Goal: Transaction & Acquisition: Purchase product/service

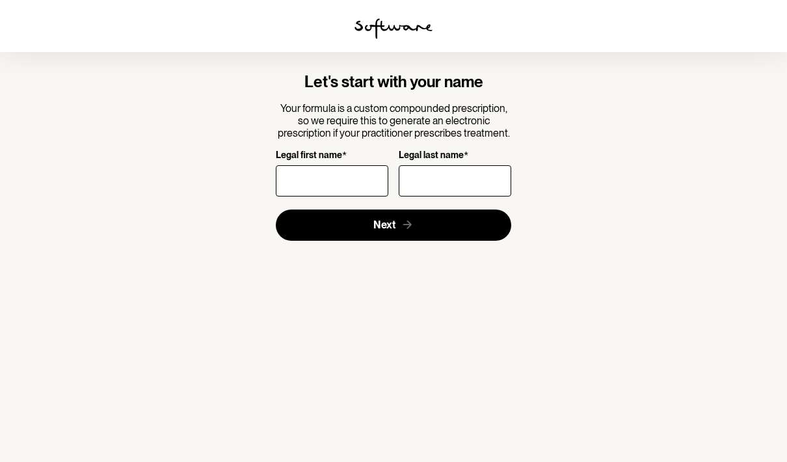
click at [344, 180] on input "Legal first name *" at bounding box center [332, 180] width 113 height 31
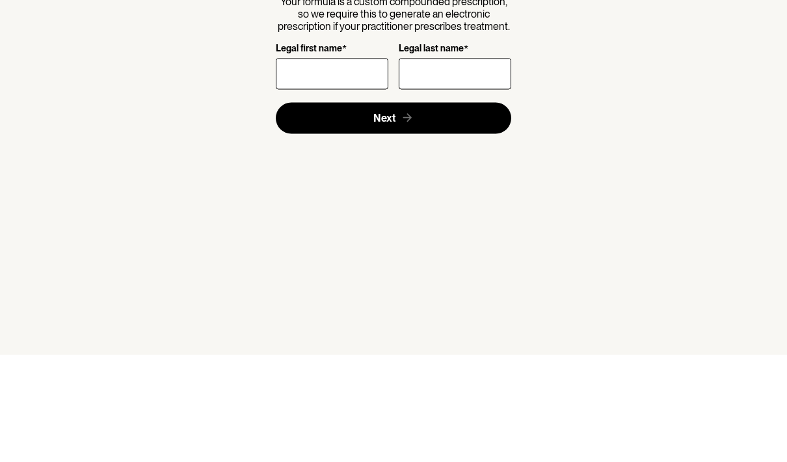
type input "Sirini"
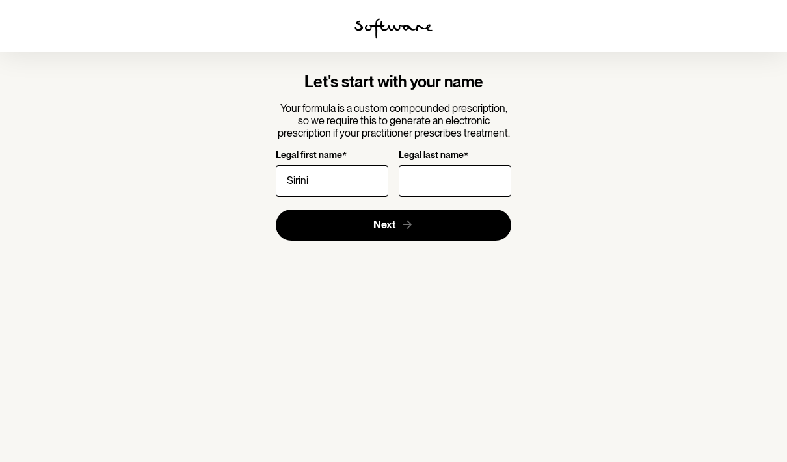
type input "Poruthotage"
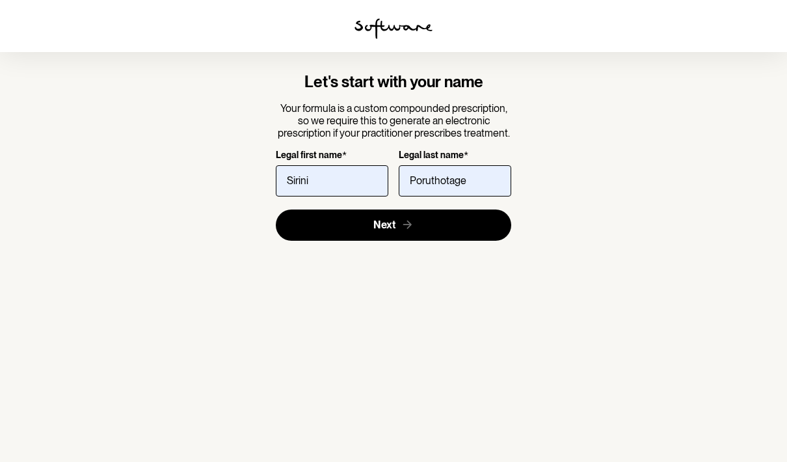
click at [383, 219] on span "Next" at bounding box center [384, 225] width 22 height 12
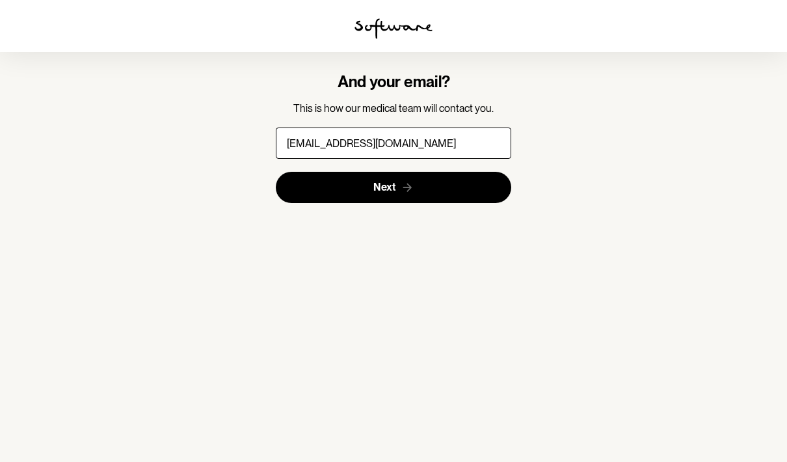
type input "[EMAIL_ADDRESS][DOMAIN_NAME]"
click at [471, 172] on button "Next" at bounding box center [394, 187] width 236 height 31
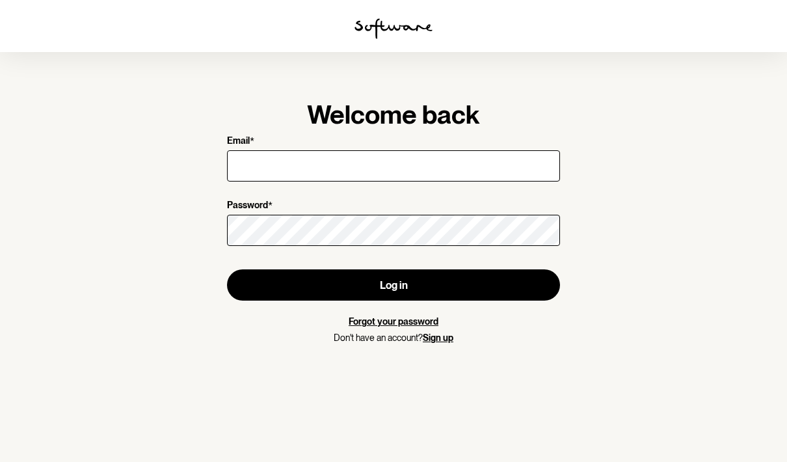
click at [467, 160] on input "Email *" at bounding box center [393, 165] width 333 height 31
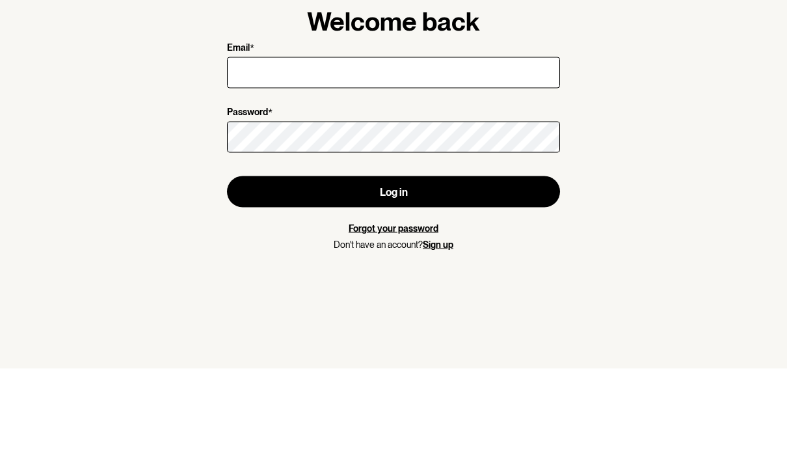
scroll to position [52, 0]
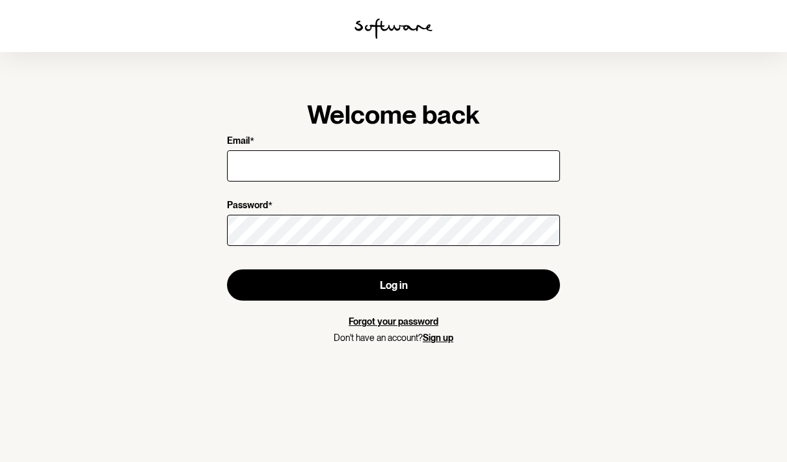
type input "[EMAIL_ADDRESS][DOMAIN_NAME]"
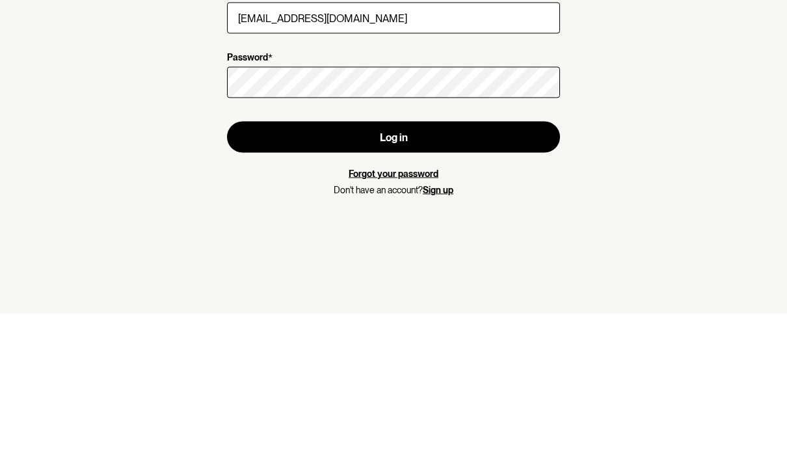
click at [522, 269] on button "Log in" at bounding box center [393, 284] width 333 height 31
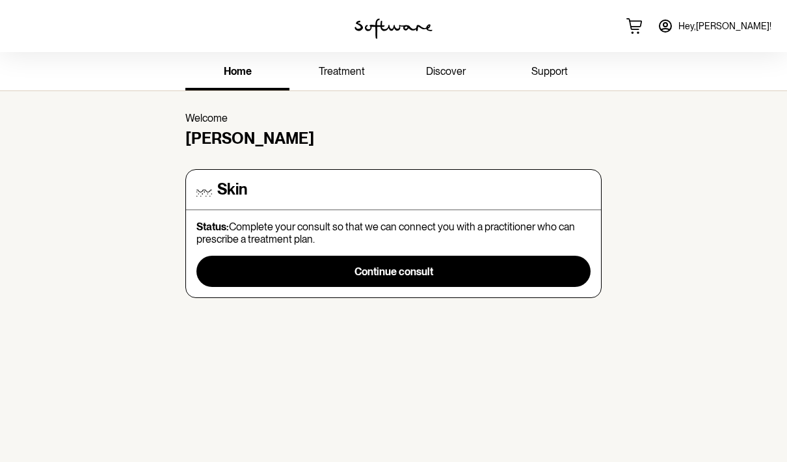
click at [467, 248] on div "Status: Complete your consult so that we can connect you with a practitioner wh…" at bounding box center [394, 254] width 394 height 66
click at [454, 276] on button "Continue consult" at bounding box center [394, 271] width 394 height 31
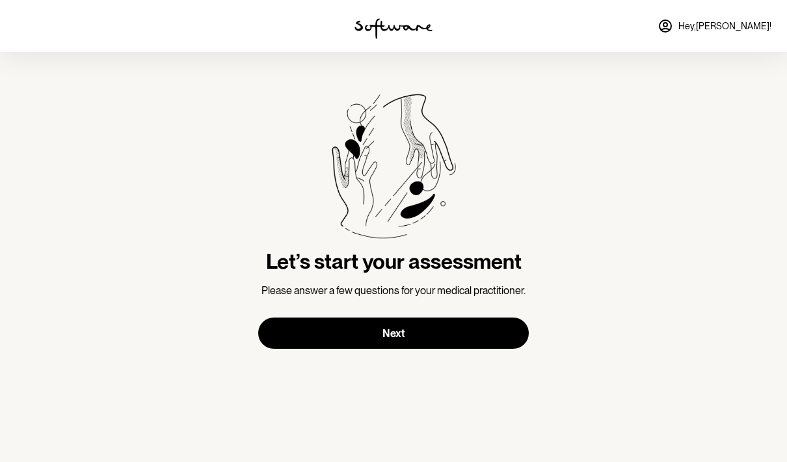
click at [455, 334] on button "Next" at bounding box center [393, 333] width 271 height 31
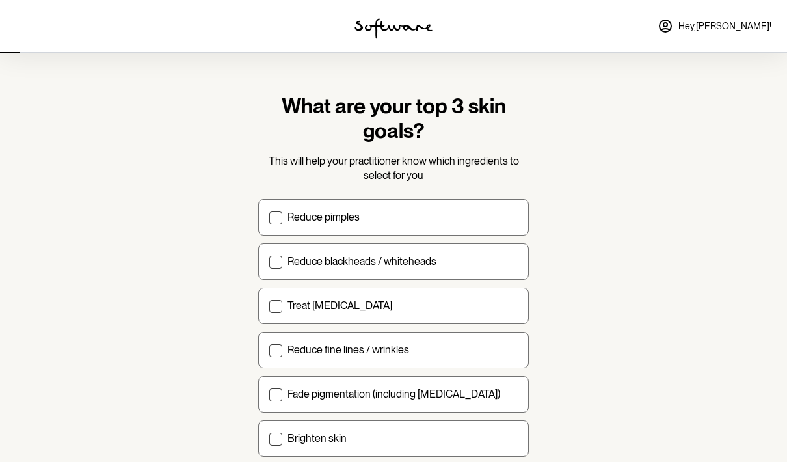
click at [568, 409] on section "What are your top 3 skin goals? This will help your practitioner know which ing…" at bounding box center [393, 319] width 787 height 639
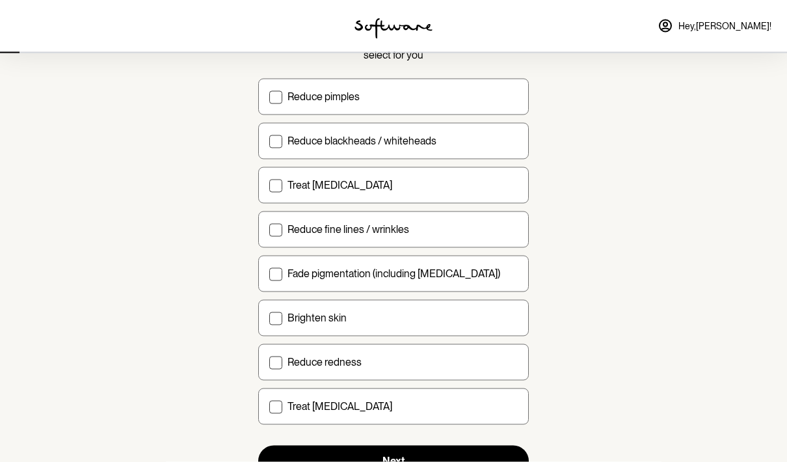
scroll to position [124, 0]
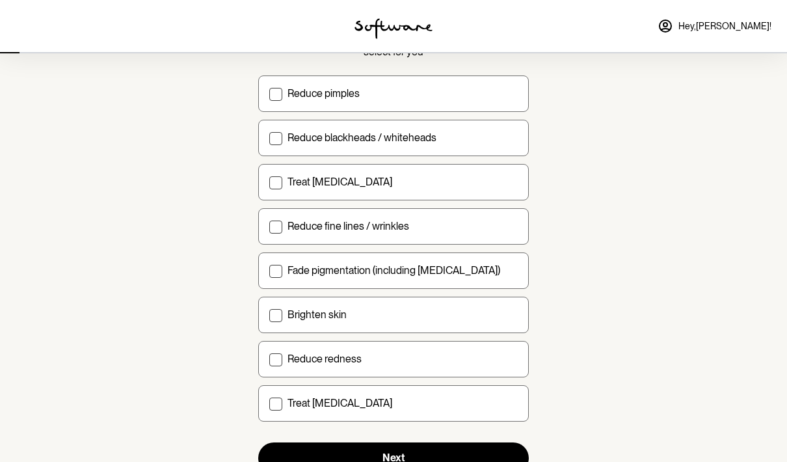
click at [411, 416] on label "Treat [MEDICAL_DATA]" at bounding box center [393, 403] width 271 height 36
click at [269, 403] on input "Treat [MEDICAL_DATA]" at bounding box center [269, 403] width 1 height 1
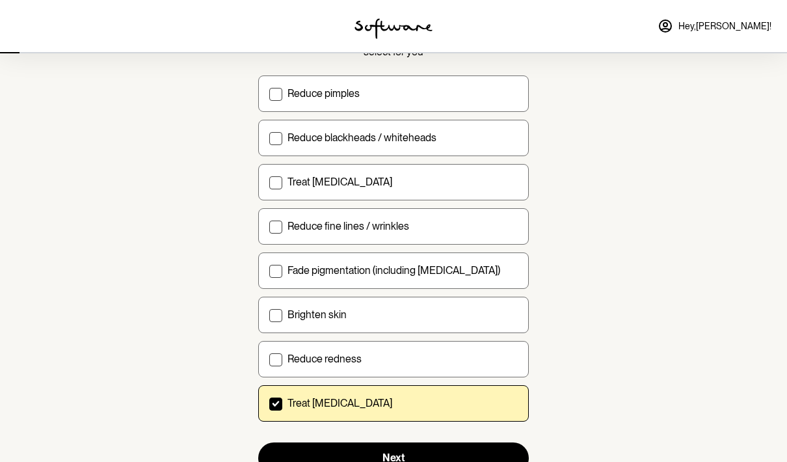
click at [404, 418] on label "Treat [MEDICAL_DATA]" at bounding box center [393, 403] width 271 height 36
click at [269, 403] on input "Treat [MEDICAL_DATA]" at bounding box center [269, 403] width 1 height 1
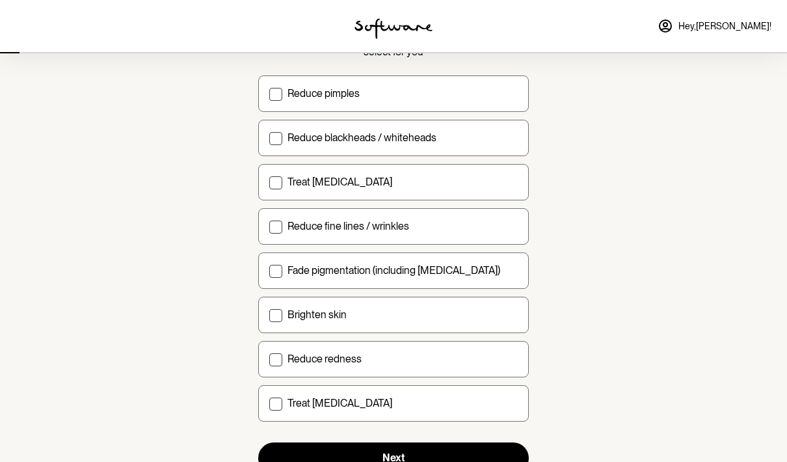
click at [412, 408] on div "Treat [MEDICAL_DATA]" at bounding box center [403, 403] width 230 height 12
click at [269, 403] on input "Treat [MEDICAL_DATA]" at bounding box center [269, 403] width 1 height 1
checkbox input "true"
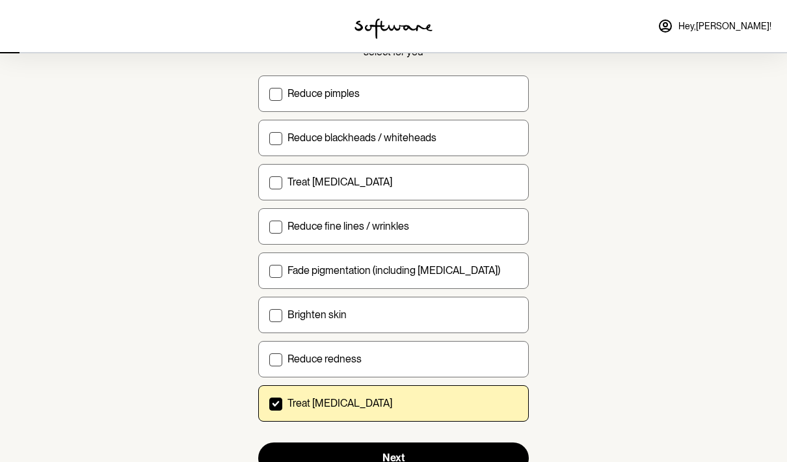
click at [446, 278] on label "Fade pigmentation (including [MEDICAL_DATA])" at bounding box center [393, 270] width 271 height 36
click at [269, 271] on input "Fade pigmentation (including [MEDICAL_DATA])" at bounding box center [269, 270] width 1 height 1
checkbox input "true"
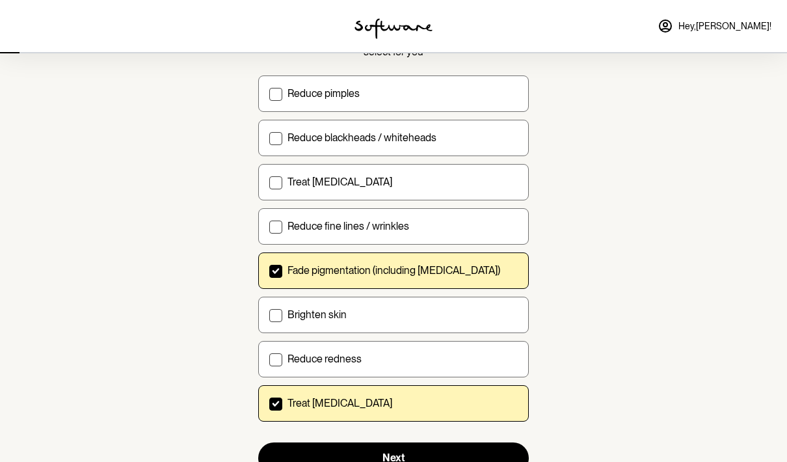
click at [439, 154] on label "Reduce blackheads / whiteheads" at bounding box center [393, 138] width 271 height 36
click at [269, 138] on input "Reduce blackheads / whiteheads" at bounding box center [269, 137] width 1 height 1
checkbox input "true"
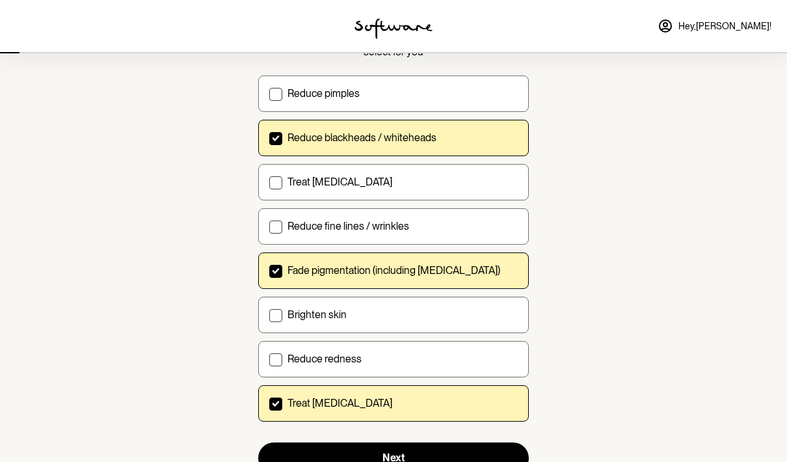
scroll to position [112, 0]
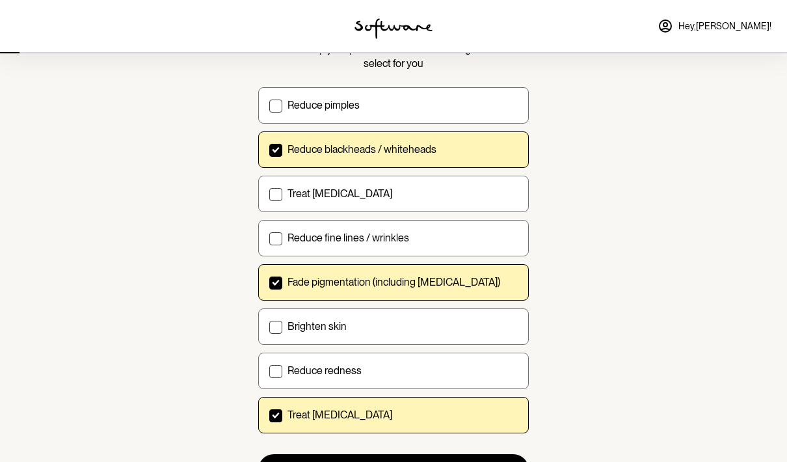
click at [375, 420] on div "Treat [MEDICAL_DATA]" at bounding box center [403, 415] width 230 height 12
click at [269, 415] on input "Treat [MEDICAL_DATA]" at bounding box center [269, 414] width 1 height 1
checkbox input "false"
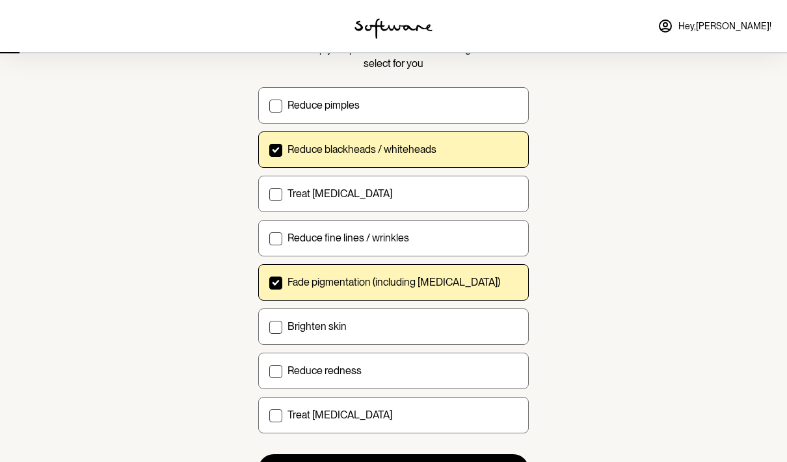
click at [416, 323] on div "Brighten skin" at bounding box center [403, 326] width 230 height 12
click at [269, 326] on input "Brighten skin" at bounding box center [269, 326] width 1 height 1
checkbox input "true"
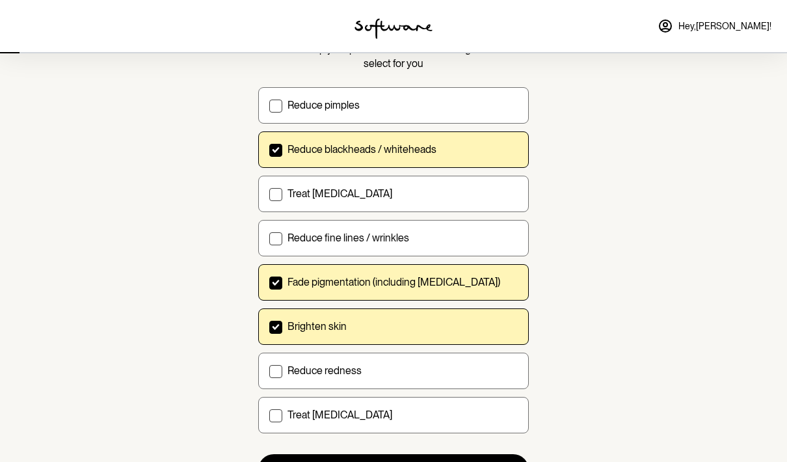
click at [384, 461] on span "Next" at bounding box center [394, 469] width 22 height 12
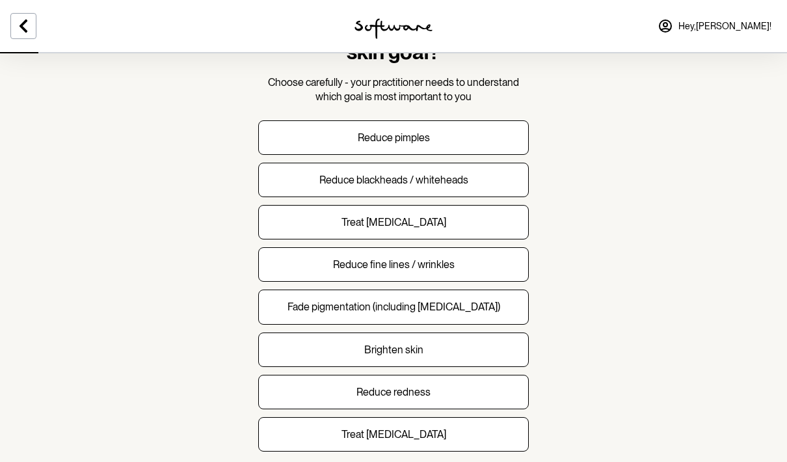
scroll to position [57, 0]
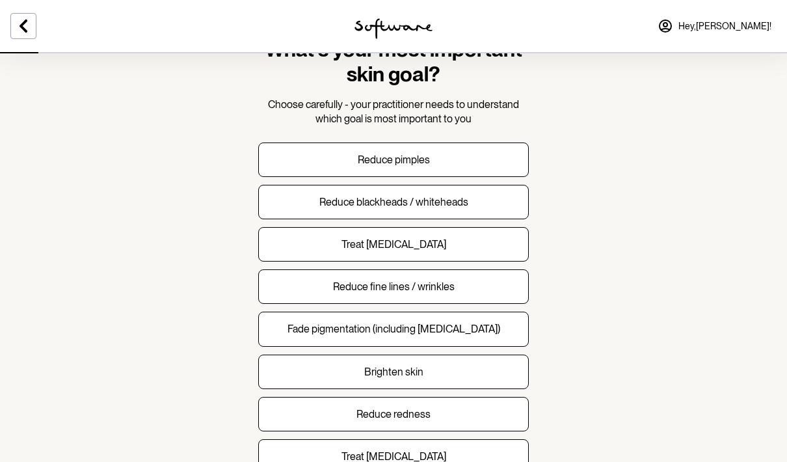
click at [498, 333] on button "Fade pigmentation (including [MEDICAL_DATA])" at bounding box center [393, 329] width 271 height 34
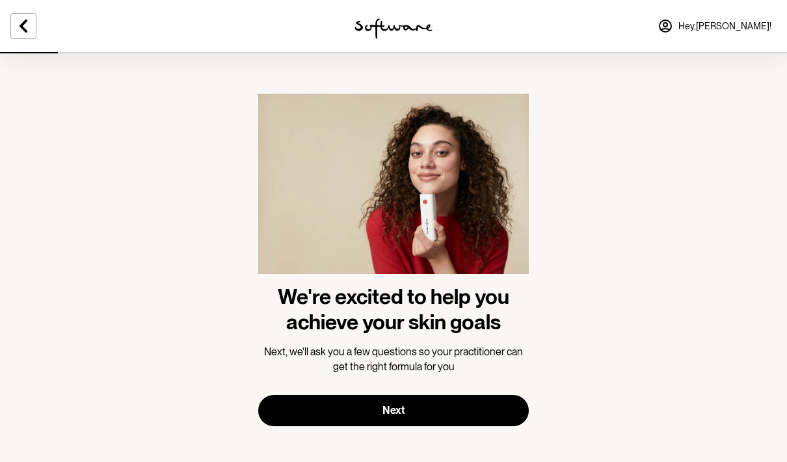
click at [506, 404] on button "Next" at bounding box center [393, 410] width 271 height 31
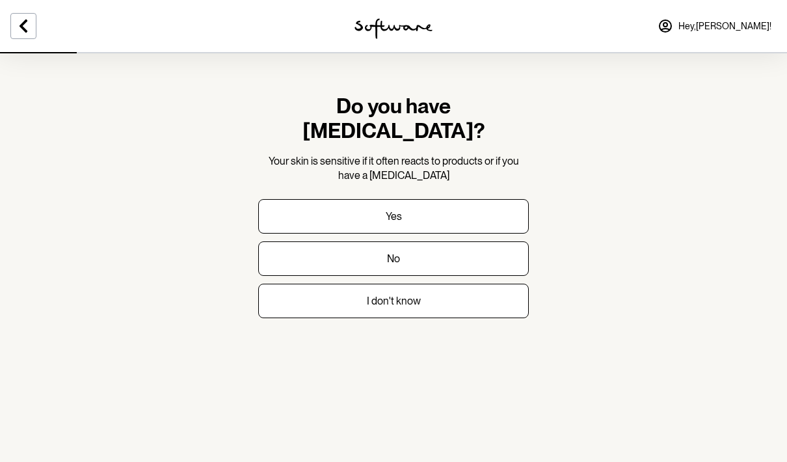
click at [502, 241] on button "No" at bounding box center [393, 258] width 271 height 34
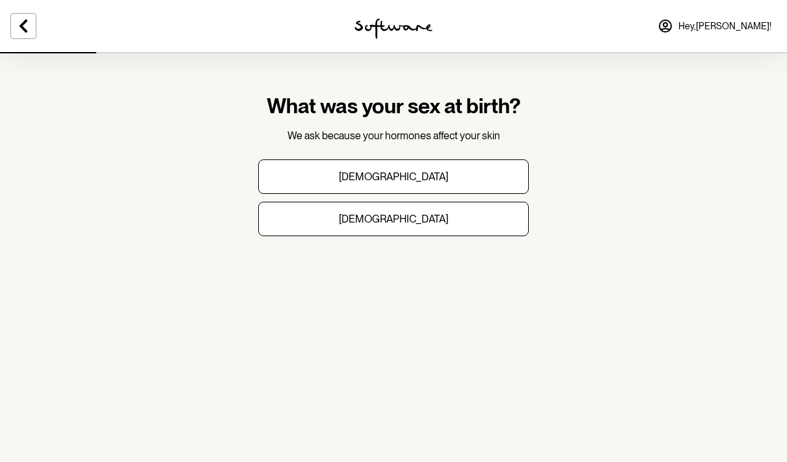
click at [508, 208] on button "[DEMOGRAPHIC_DATA]" at bounding box center [393, 219] width 271 height 34
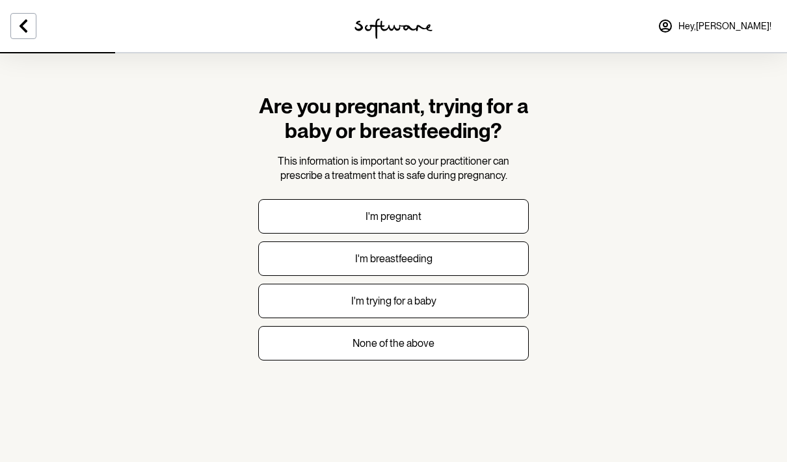
click at [496, 341] on button "None of the above" at bounding box center [393, 343] width 271 height 34
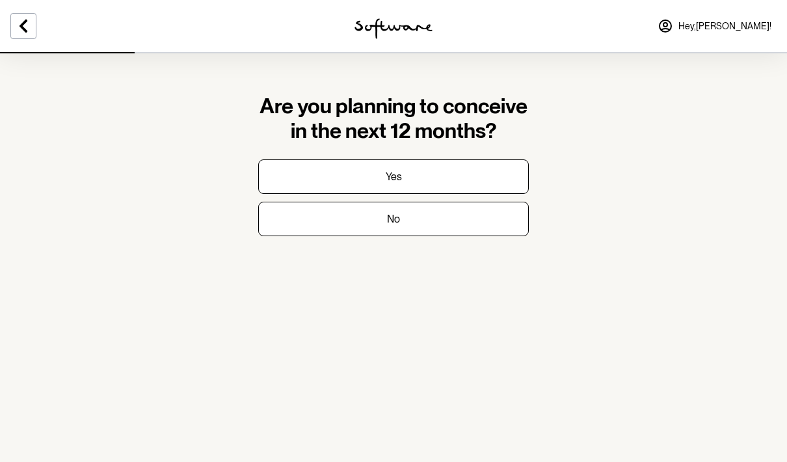
click at [501, 229] on button "No" at bounding box center [393, 219] width 271 height 34
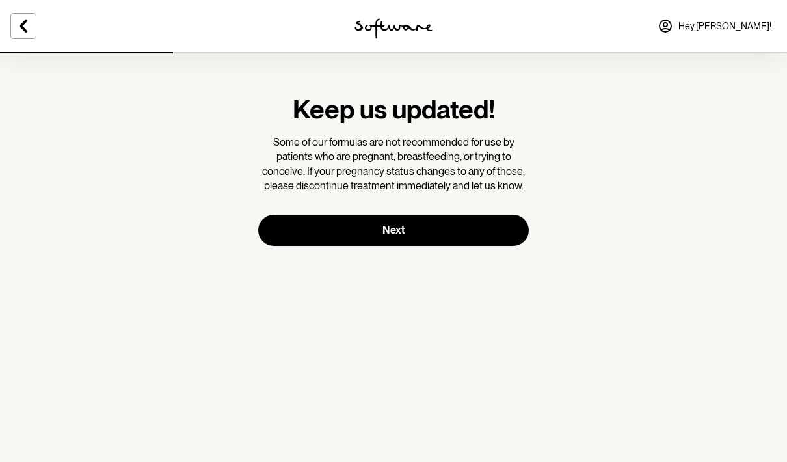
click at [512, 225] on button "Next" at bounding box center [393, 230] width 271 height 31
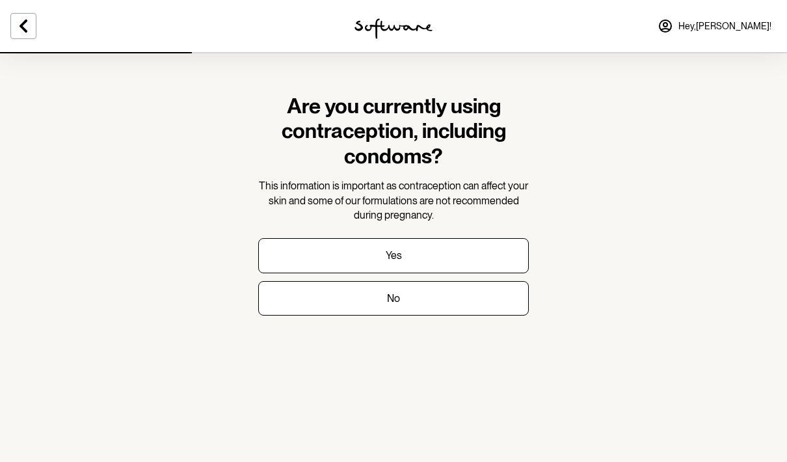
click at [510, 297] on button "No" at bounding box center [393, 298] width 271 height 34
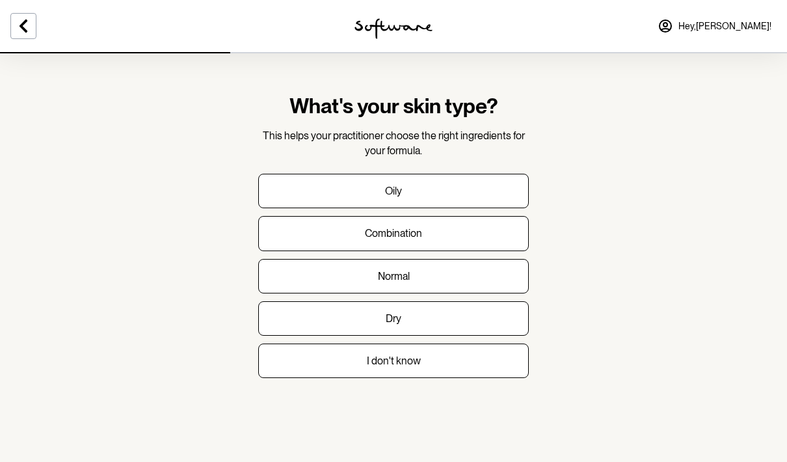
click at [518, 239] on button "Combination" at bounding box center [393, 233] width 271 height 34
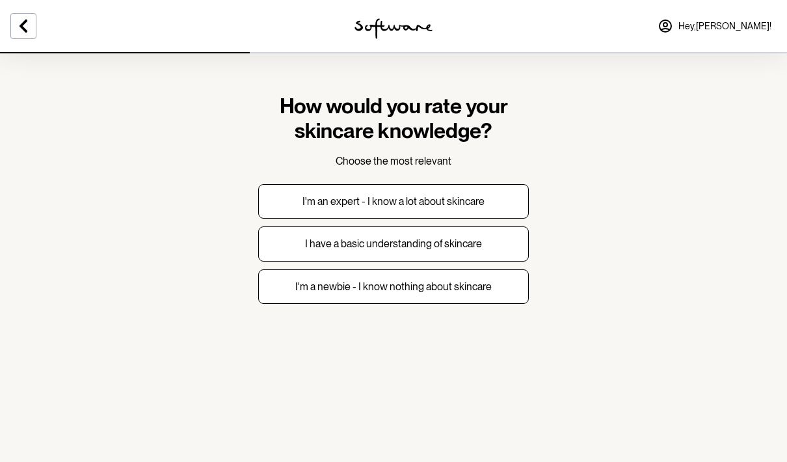
click at [522, 244] on button "I have a basic understanding of skincare" at bounding box center [393, 243] width 271 height 34
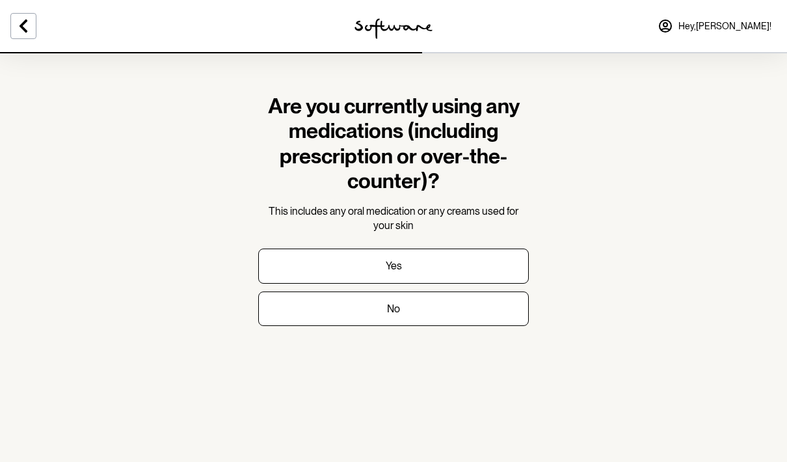
click at [498, 305] on button "No" at bounding box center [393, 309] width 271 height 34
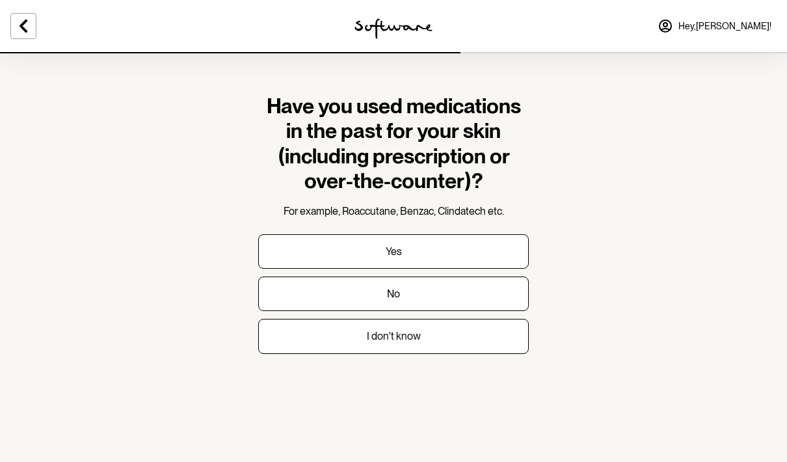
click at [518, 180] on h1 "Have you used medications in the past for your skin (including prescription or …" at bounding box center [393, 144] width 271 height 100
click at [521, 332] on button "I don't know" at bounding box center [393, 336] width 271 height 34
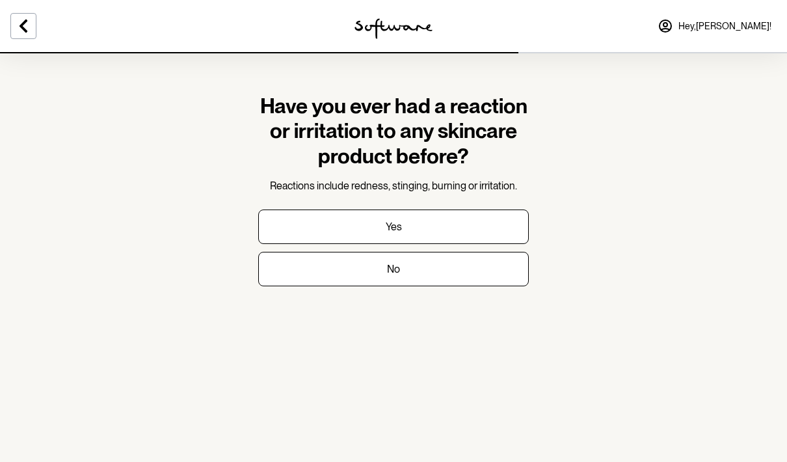
click at [12, 18] on button at bounding box center [23, 26] width 26 height 26
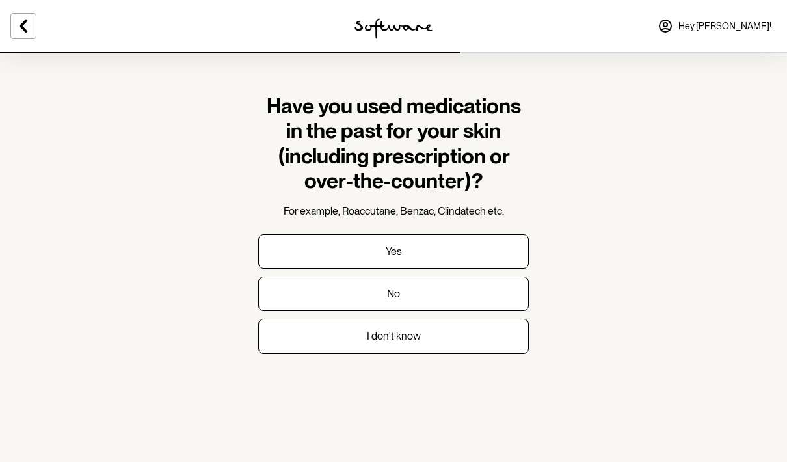
click at [468, 293] on button "No" at bounding box center [393, 294] width 271 height 34
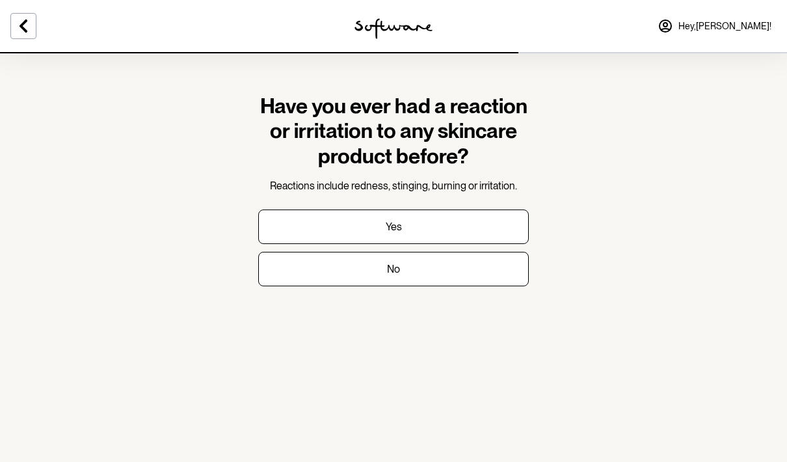
click at [484, 298] on section "Have you ever had a reaction or irritation to any skincare product before? Reac…" at bounding box center [394, 200] width 292 height 297
click at [489, 268] on button "No" at bounding box center [393, 269] width 271 height 34
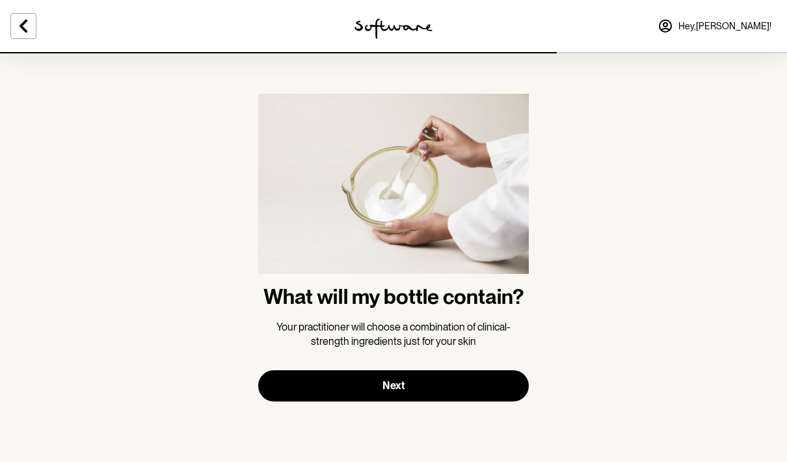
click at [500, 384] on button "Next" at bounding box center [393, 385] width 271 height 31
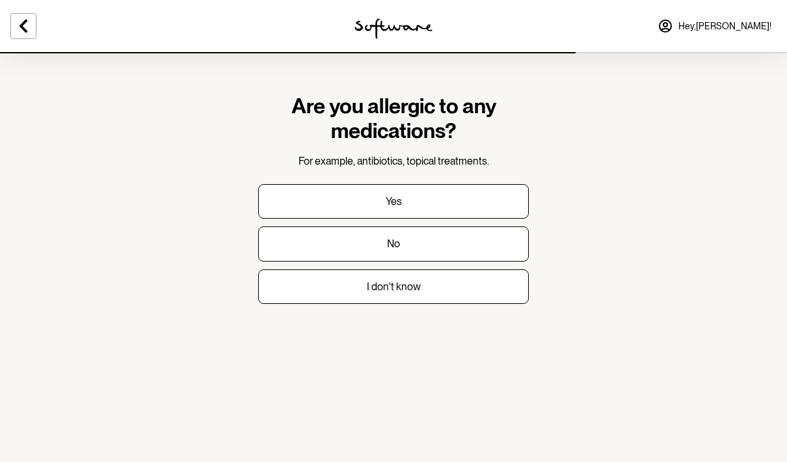
click at [498, 237] on button "No" at bounding box center [393, 243] width 271 height 34
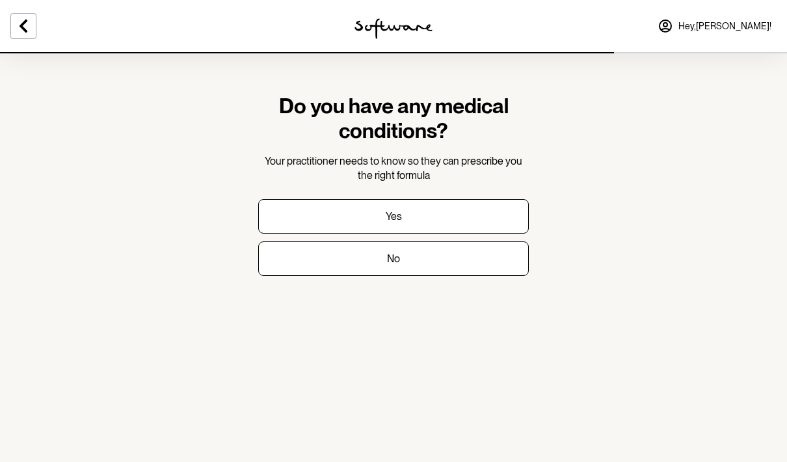
click at [25, 20] on icon at bounding box center [24, 26] width 16 height 16
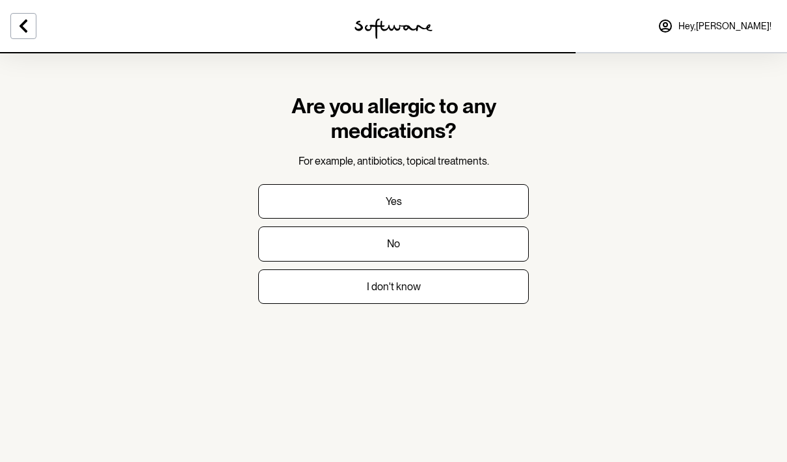
click at [415, 286] on p "I don't know" at bounding box center [394, 286] width 54 height 12
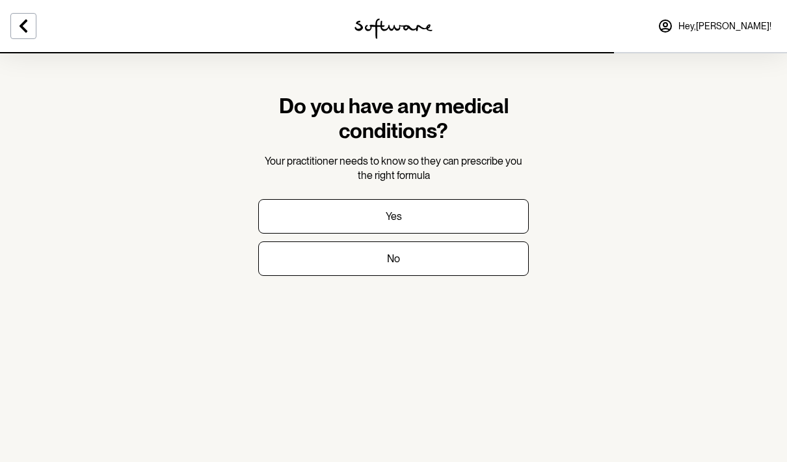
click at [486, 258] on button "No" at bounding box center [393, 258] width 271 height 34
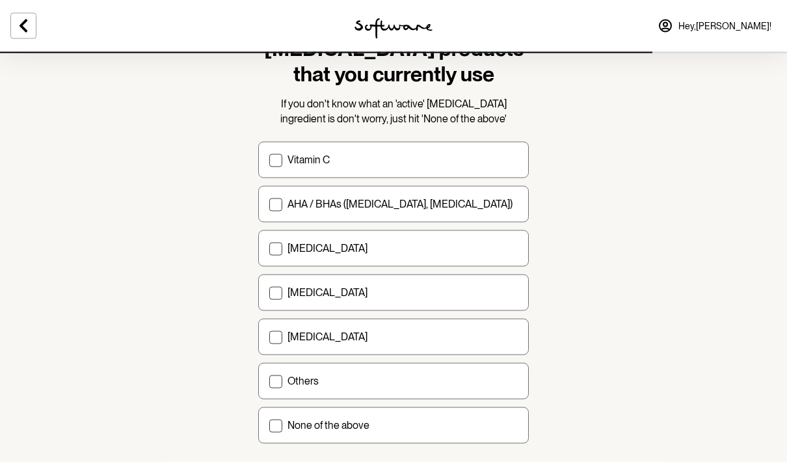
scroll to position [83, 0]
click at [493, 204] on div "AHA / BHAs ([MEDICAL_DATA], [MEDICAL_DATA])" at bounding box center [403, 203] width 230 height 12
click at [269, 204] on input "AHA / BHAs ([MEDICAL_DATA], [MEDICAL_DATA])" at bounding box center [269, 204] width 1 height 1
checkbox input "true"
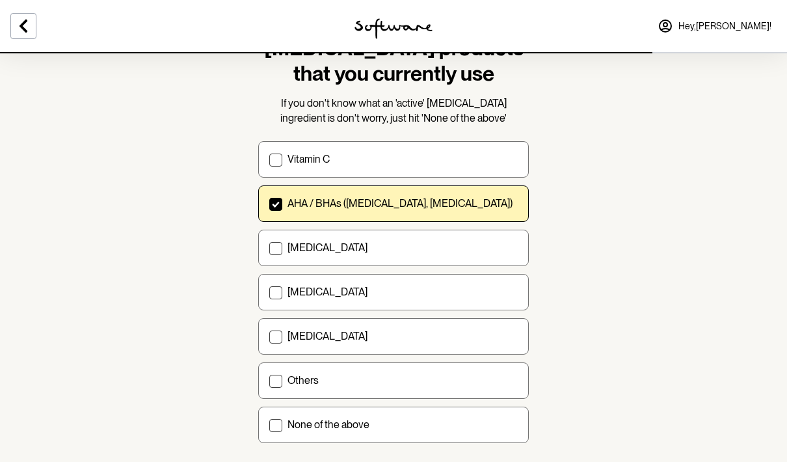
click at [508, 167] on label "Vitamin C" at bounding box center [393, 159] width 271 height 36
click at [269, 160] on input "Vitamin C" at bounding box center [269, 159] width 1 height 1
checkbox input "true"
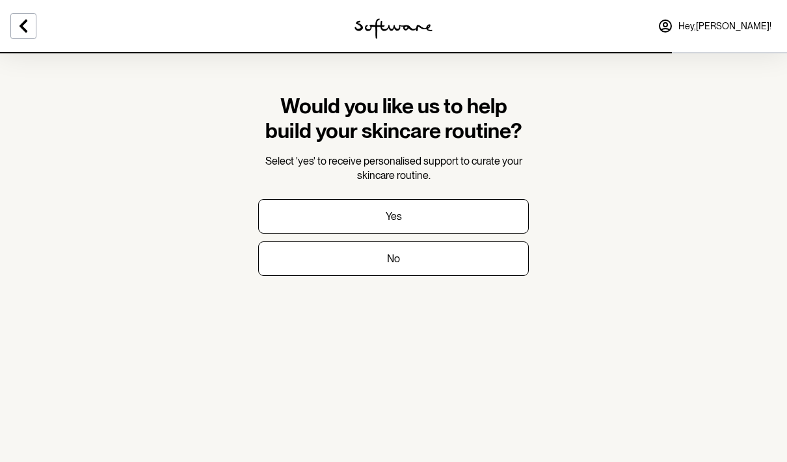
click at [502, 214] on button "Yes" at bounding box center [393, 216] width 271 height 34
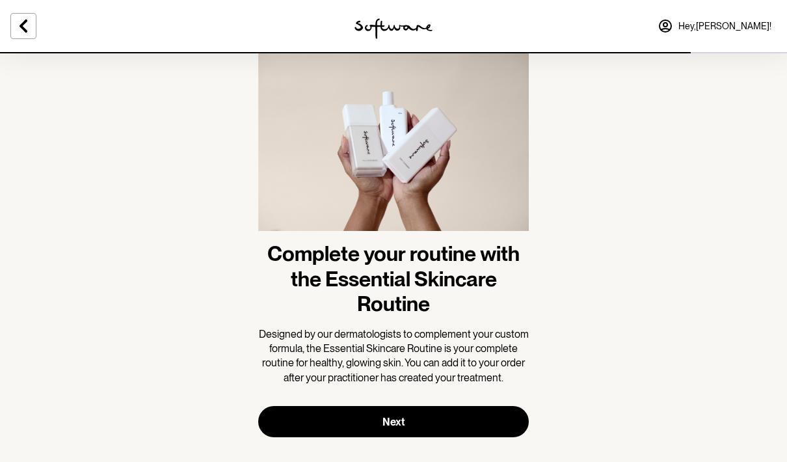
scroll to position [58, 0]
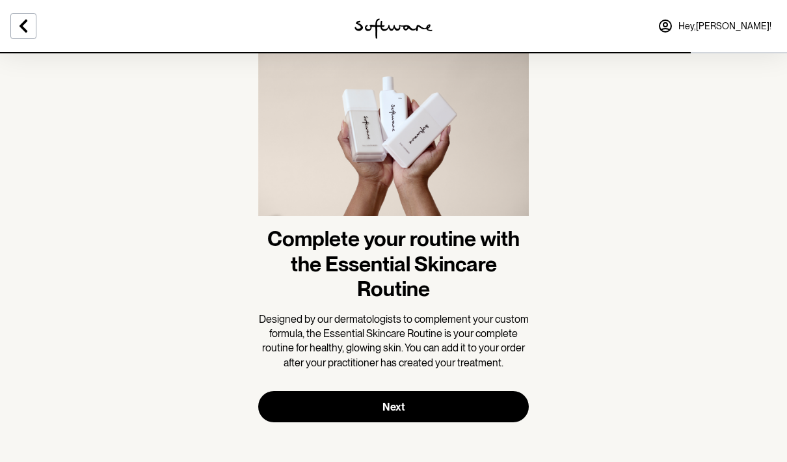
click at [502, 401] on button "Next" at bounding box center [393, 406] width 271 height 31
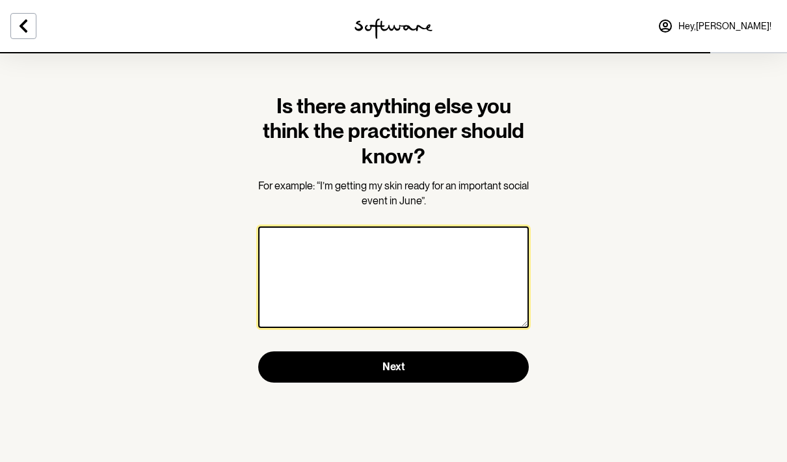
click at [481, 282] on textarea at bounding box center [393, 277] width 271 height 102
type textarea "I’m getting married in [DATE]"
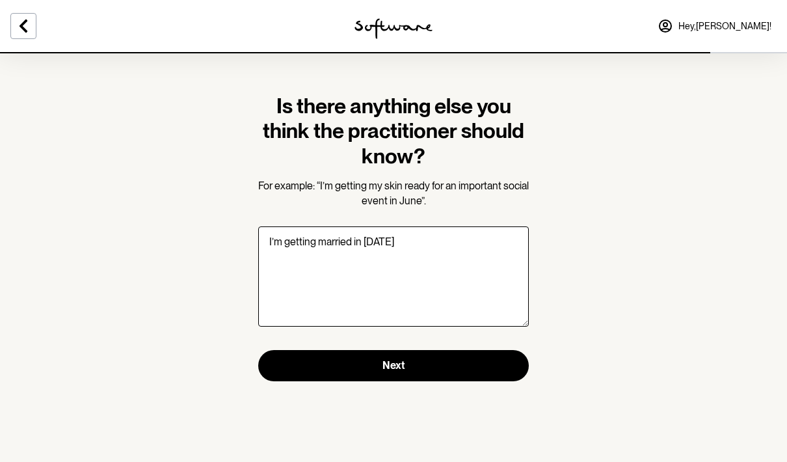
click at [41, 66] on section "Is there anything else you think the practitioner should know? For example: “I’…" at bounding box center [393, 231] width 787 height 462
click at [286, 373] on button "Next" at bounding box center [393, 365] width 271 height 31
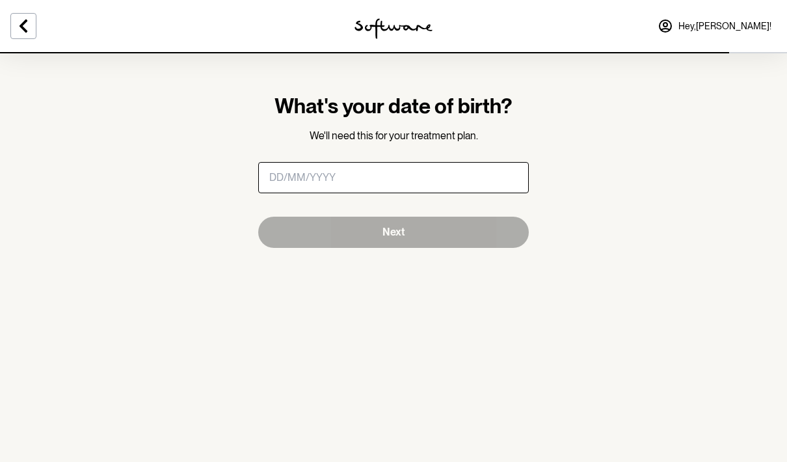
click at [467, 188] on input "masked-date" at bounding box center [393, 177] width 271 height 31
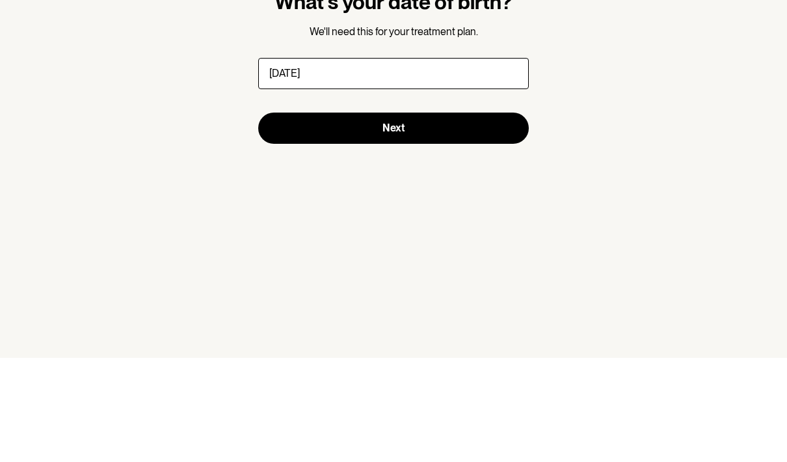
type input "[DATE]"
click at [506, 217] on button "Next" at bounding box center [393, 232] width 271 height 31
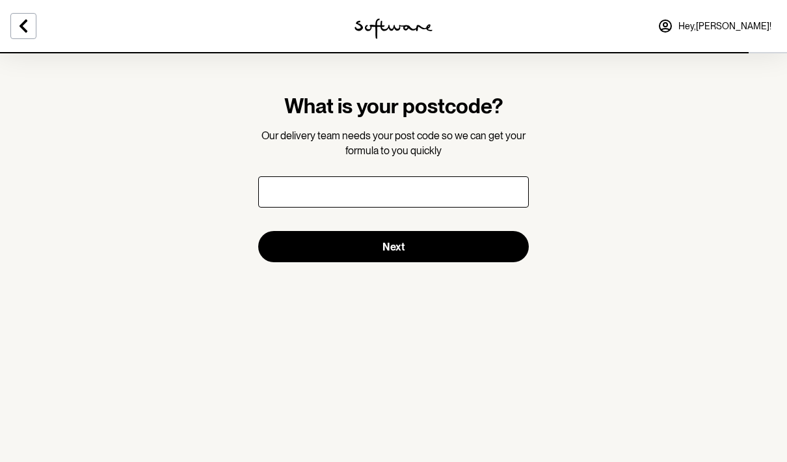
click at [501, 193] on input "text" at bounding box center [393, 191] width 271 height 31
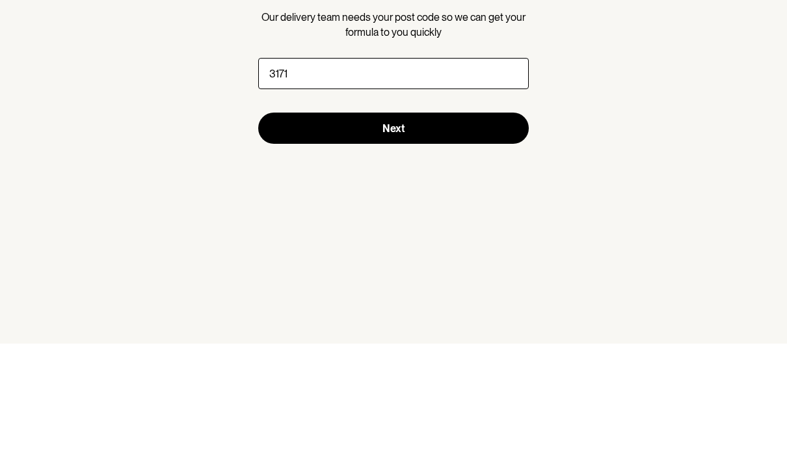
type input "3171"
click at [523, 231] on button "Next" at bounding box center [393, 246] width 271 height 31
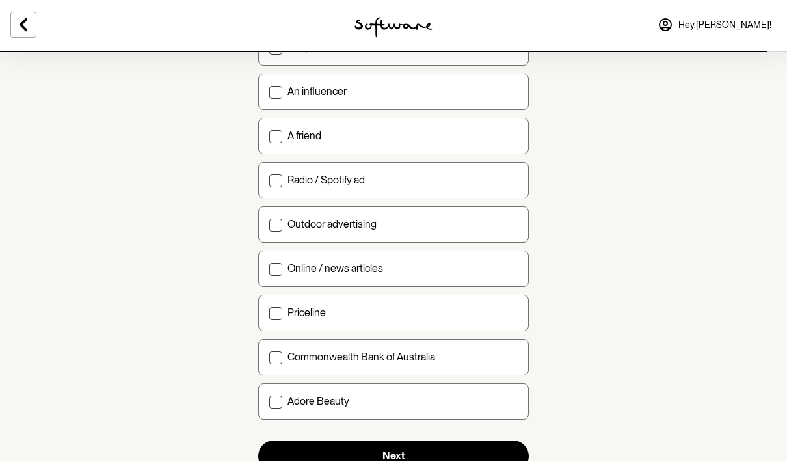
scroll to position [446, 0]
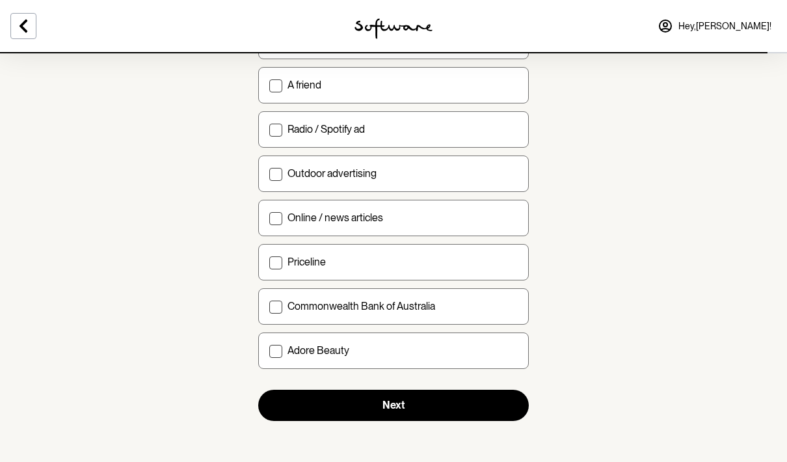
click at [506, 216] on div "Online / news articles" at bounding box center [403, 217] width 230 height 12
click at [269, 217] on input "Online / news articles" at bounding box center [269, 217] width 1 height 1
checkbox input "true"
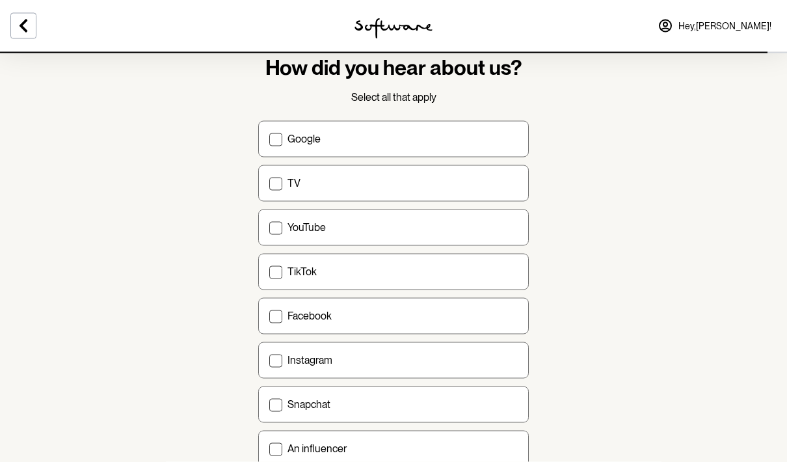
click at [517, 138] on div "Google" at bounding box center [403, 139] width 230 height 12
click at [269, 139] on input "Google" at bounding box center [269, 139] width 1 height 1
checkbox input "true"
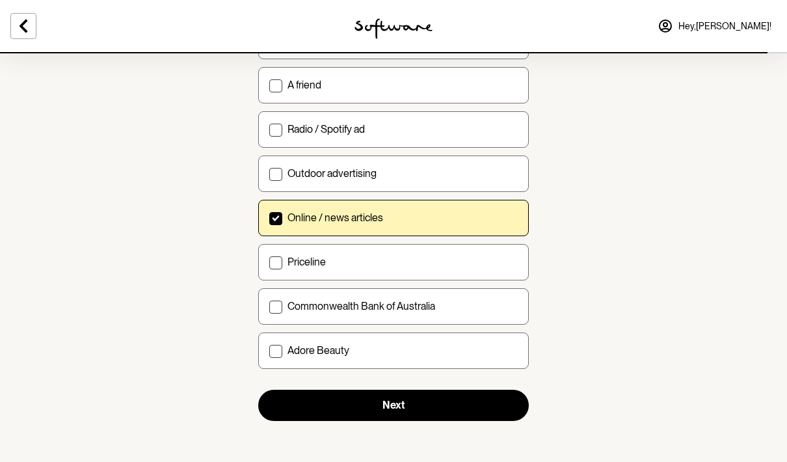
click at [484, 405] on button "Next" at bounding box center [393, 405] width 271 height 31
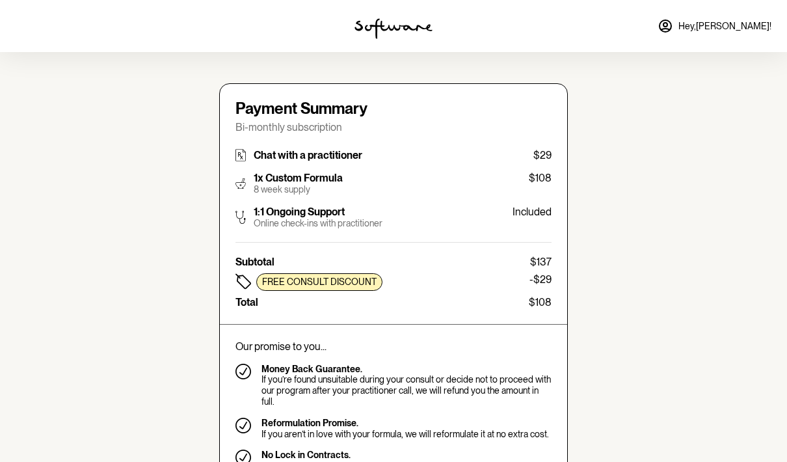
type input "[EMAIL_ADDRESS][DOMAIN_NAME]"
type input "[PHONE_NUMBER]"
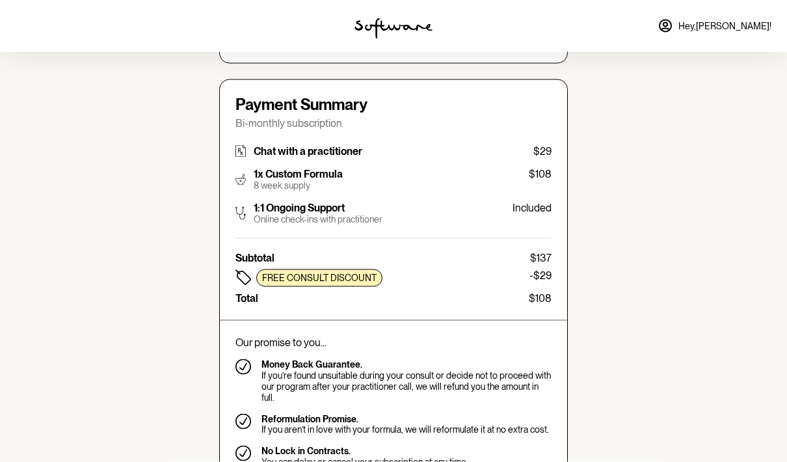
scroll to position [286, 0]
